Goal: Task Accomplishment & Management: Use online tool/utility

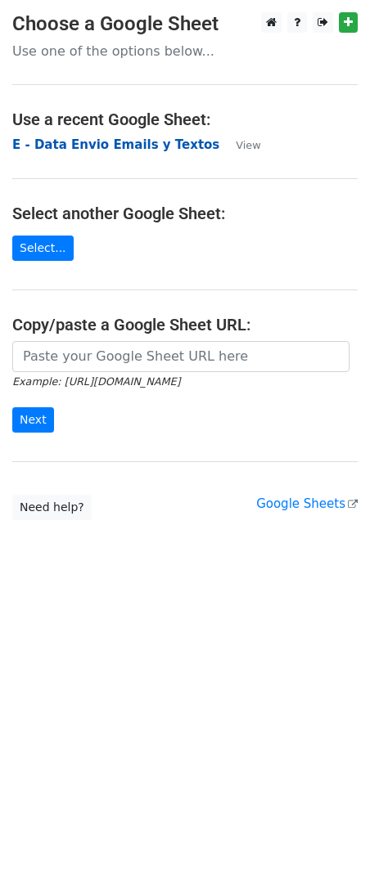
click at [68, 141] on strong "E - Data Envio Emails y Textos" at bounding box center [115, 144] width 207 height 15
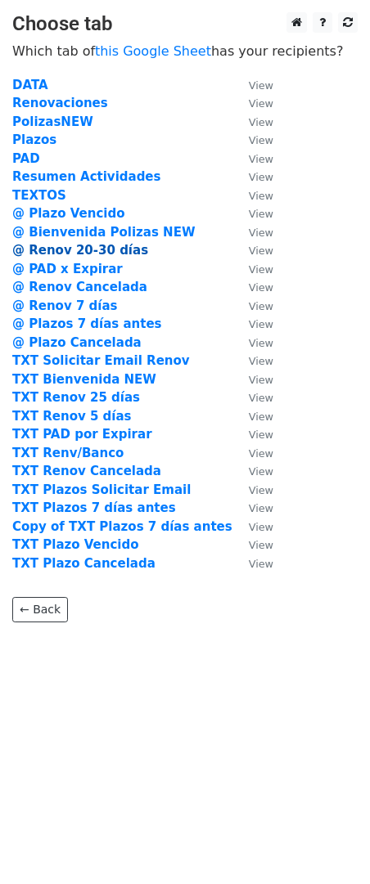
click at [119, 253] on strong "@ Renov 20-30 días" at bounding box center [80, 250] width 136 height 15
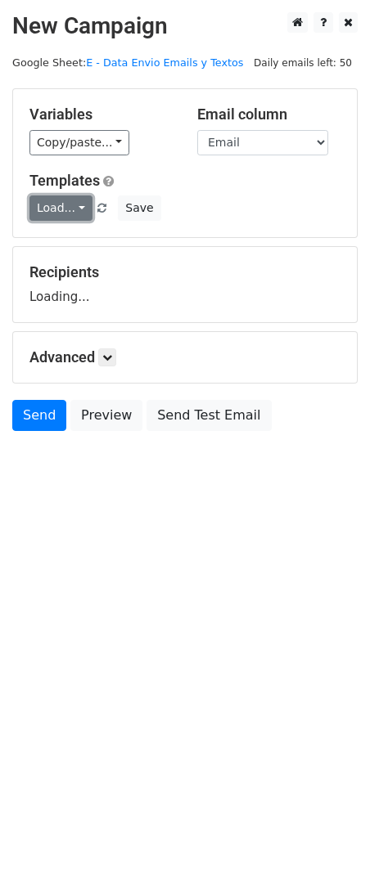
click at [74, 198] on link "Load..." at bounding box center [60, 207] width 63 height 25
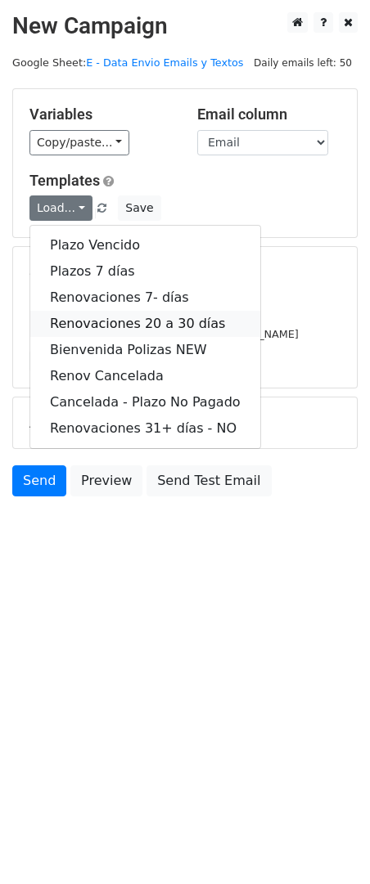
click at [190, 322] on link "Renovaciones 20 a 30 días" at bounding box center [145, 324] width 230 height 26
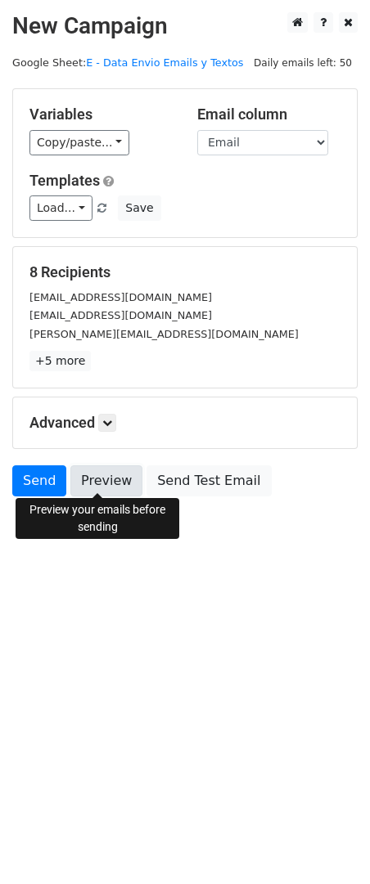
click at [96, 480] on link "Preview" at bounding box center [106, 480] width 72 height 31
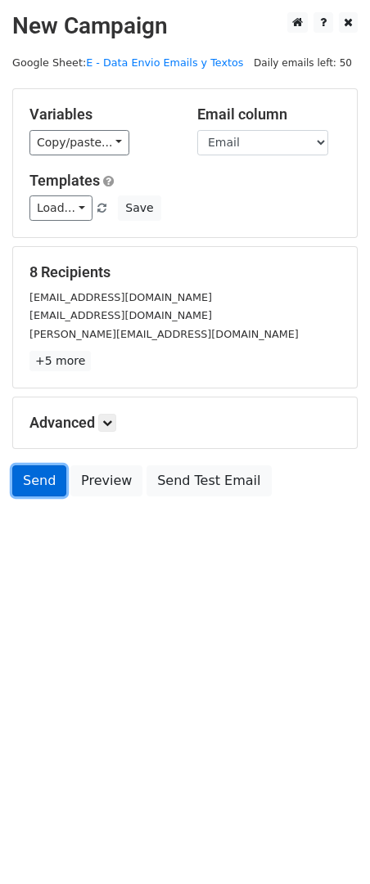
click at [25, 475] on link "Send" at bounding box center [39, 480] width 54 height 31
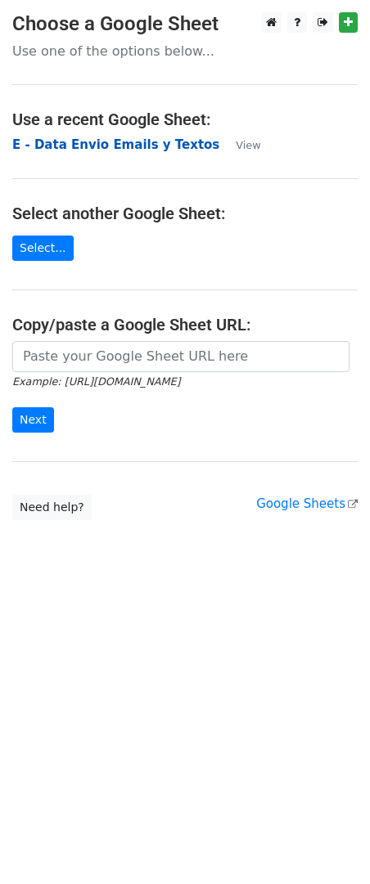
click at [112, 147] on strong "E - Data Envio Emails y Textos" at bounding box center [115, 144] width 207 height 15
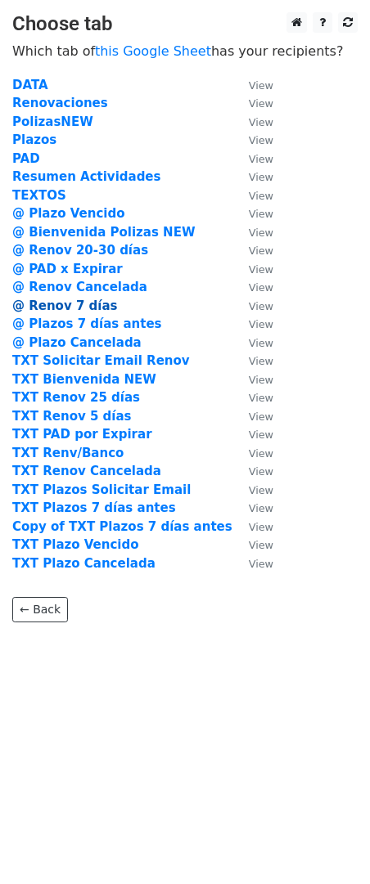
click at [92, 309] on strong "@ Renov 7 días" at bounding box center [64, 305] width 105 height 15
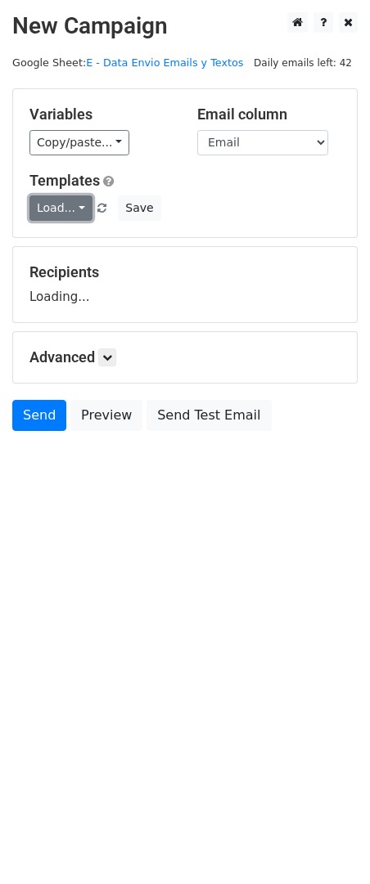
click at [64, 208] on link "Load..." at bounding box center [60, 207] width 63 height 25
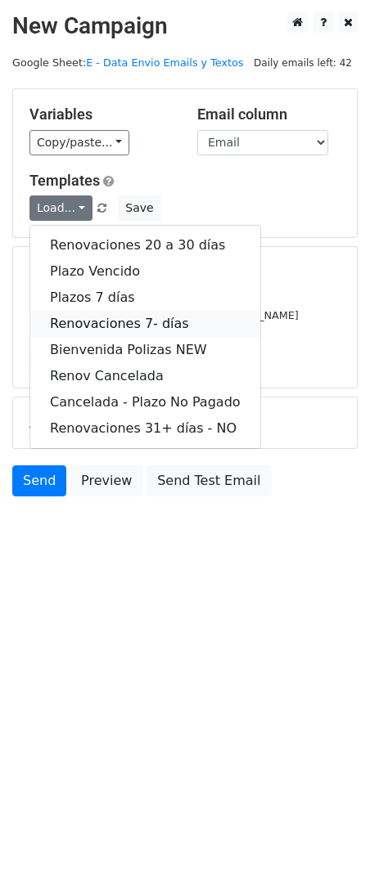
click at [149, 318] on link "Renovaciones 7- días" at bounding box center [145, 324] width 230 height 26
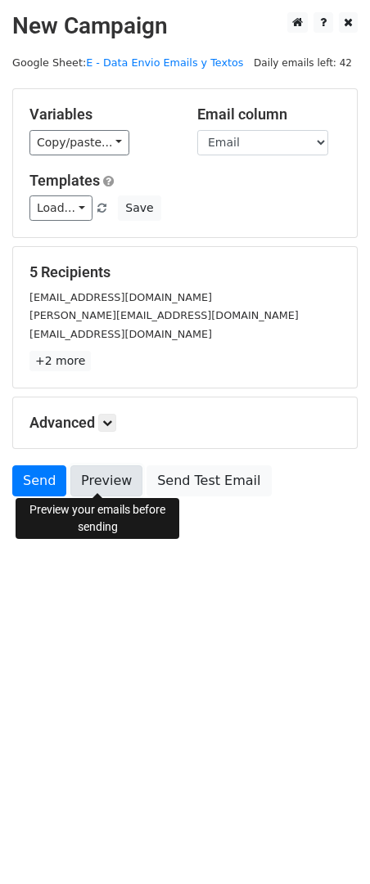
click at [89, 479] on link "Preview" at bounding box center [106, 480] width 72 height 31
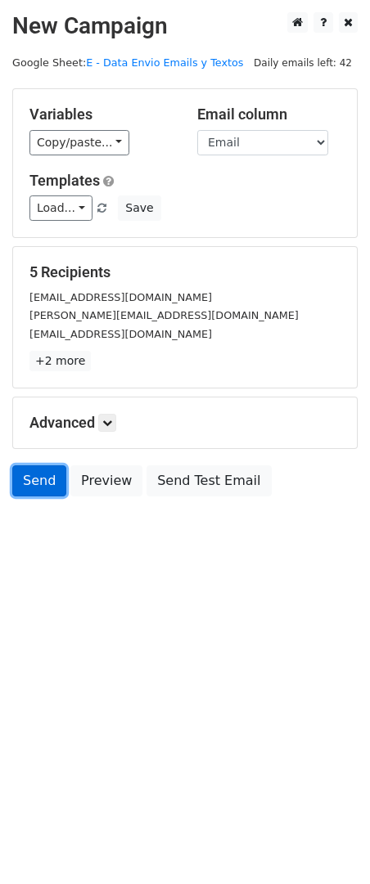
click at [36, 490] on link "Send" at bounding box center [39, 480] width 54 height 31
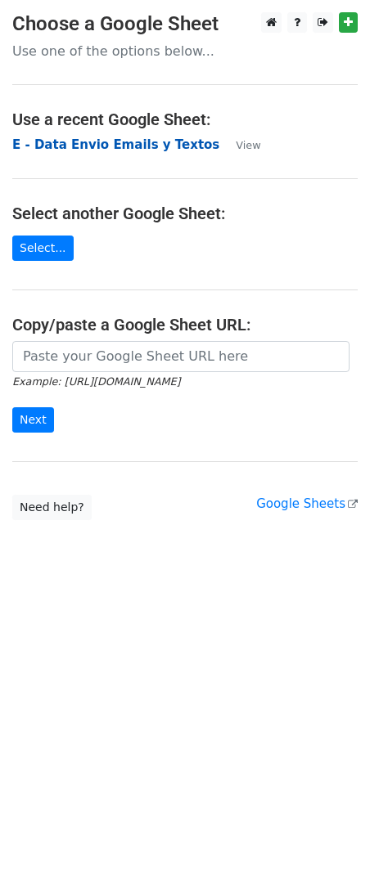
click at [70, 146] on strong "E - Data Envio Emails y Textos" at bounding box center [115, 144] width 207 height 15
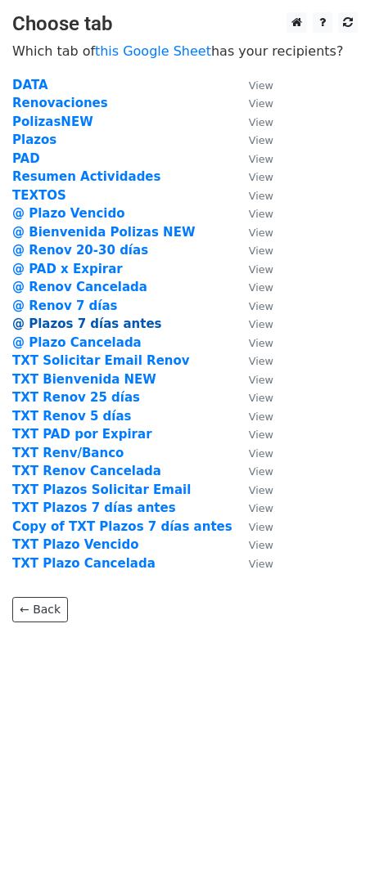
click at [112, 323] on strong "@ Plazos 7 días antes" at bounding box center [87, 323] width 150 height 15
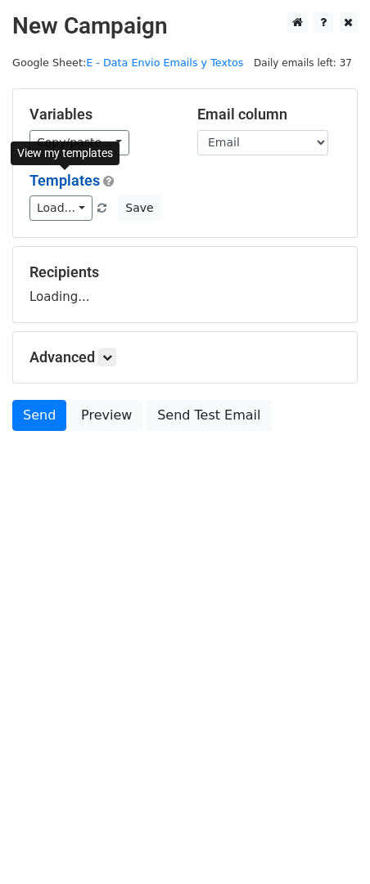
click at [62, 187] on link "Templates" at bounding box center [64, 180] width 70 height 17
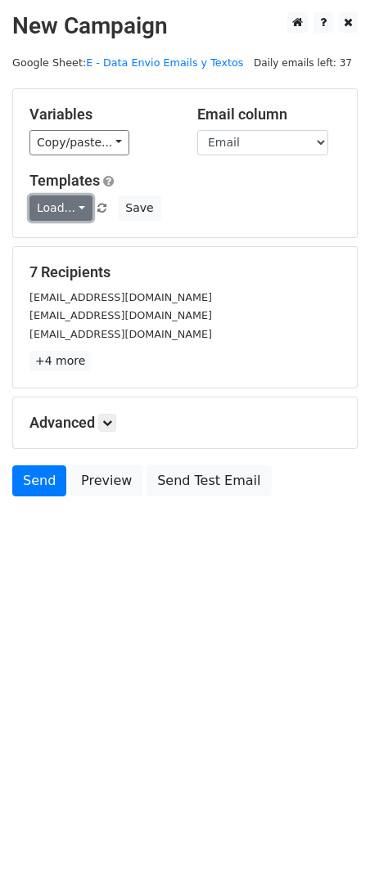
click at [69, 206] on link "Load..." at bounding box center [60, 207] width 63 height 25
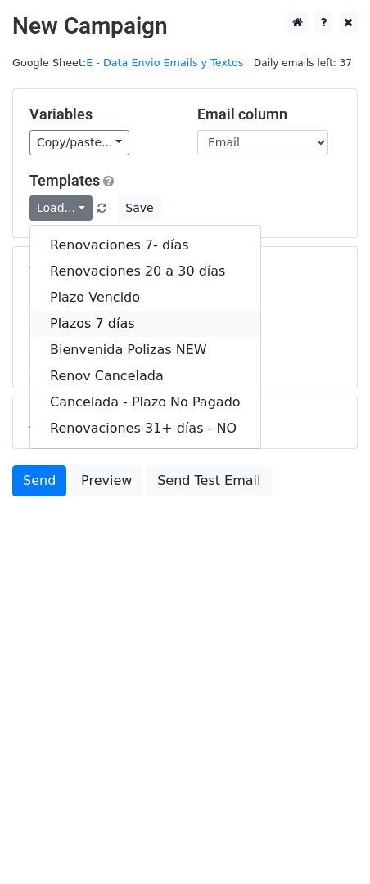
click at [131, 329] on link "Plazos 7 días" at bounding box center [145, 324] width 230 height 26
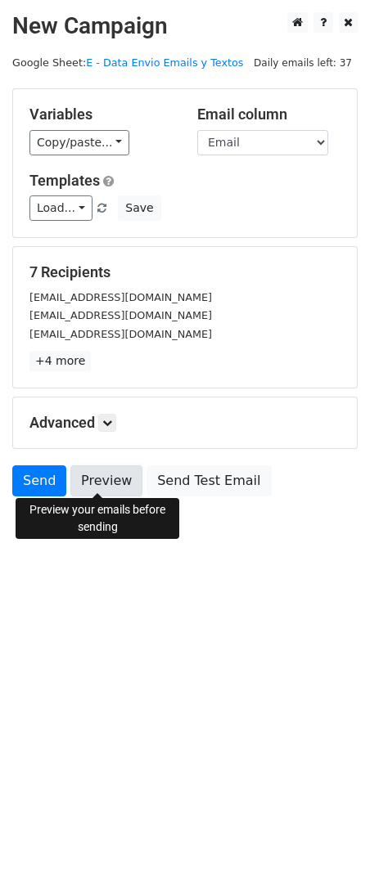
click at [108, 477] on link "Preview" at bounding box center [106, 480] width 72 height 31
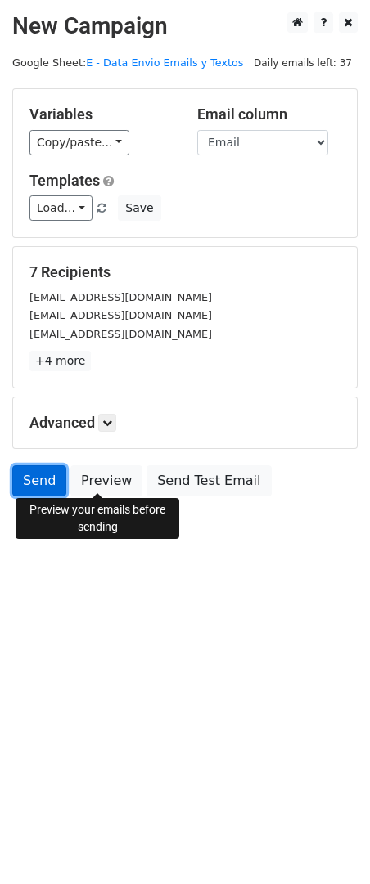
click at [54, 474] on link "Send" at bounding box center [39, 480] width 54 height 31
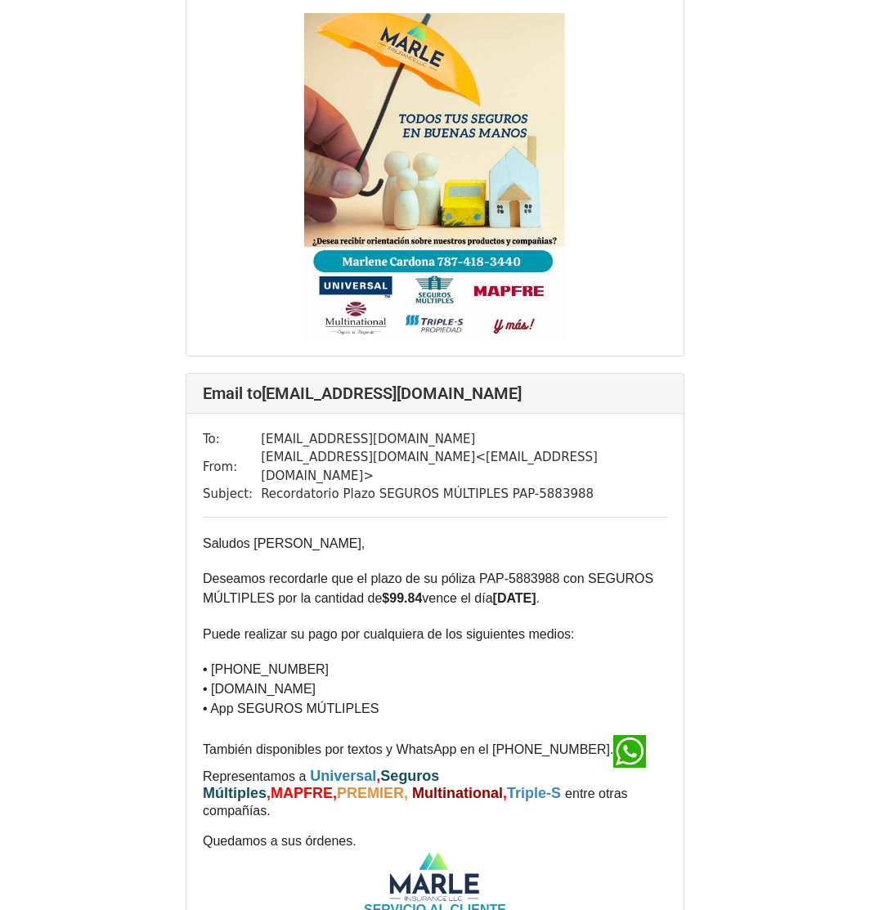
scroll to position [654, 0]
